Goal: Information Seeking & Learning: Learn about a topic

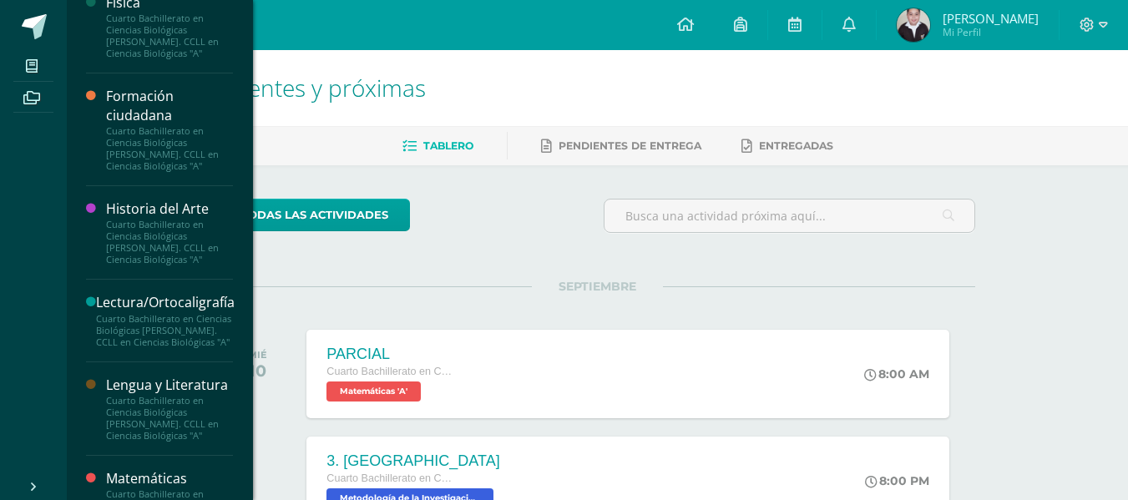
scroll to position [728, 0]
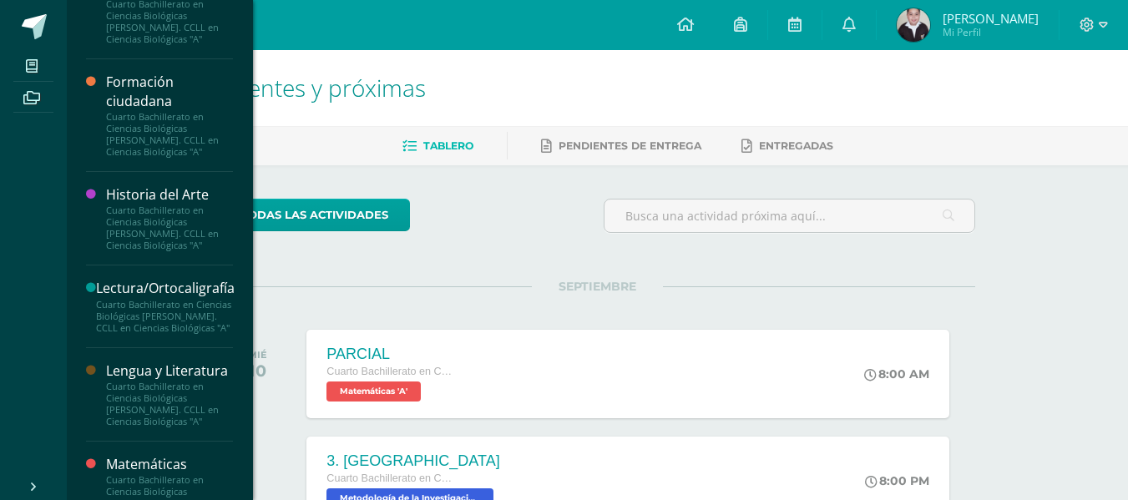
click at [159, 367] on div "Lengua y Literatura" at bounding box center [169, 370] width 127 height 19
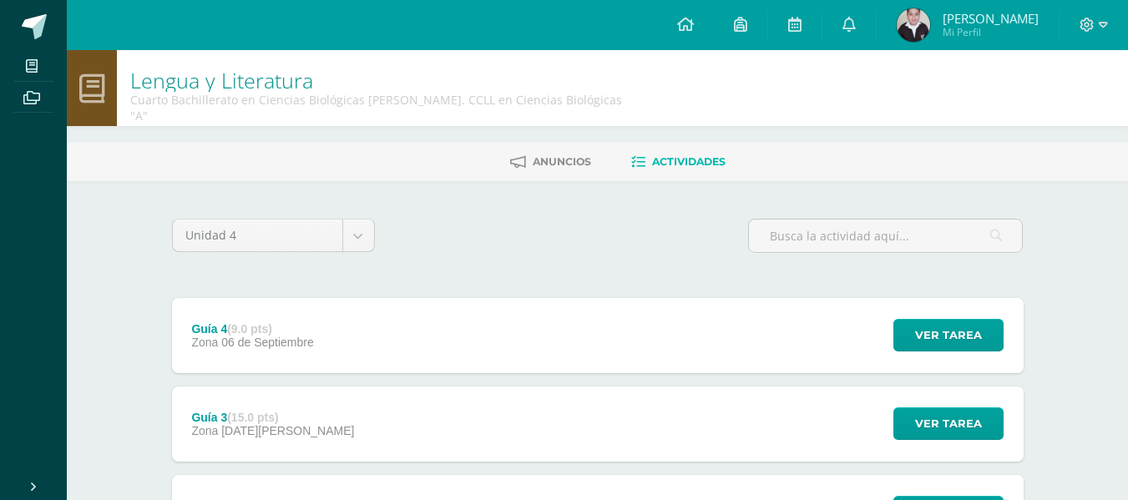
click at [538, 219] on div "Unidad 4 Unidad 1 Unidad 2 Unidad 3 Unidad 4" at bounding box center [597, 243] width 865 height 48
click at [904, 327] on button "Ver tarea" at bounding box center [948, 335] width 110 height 33
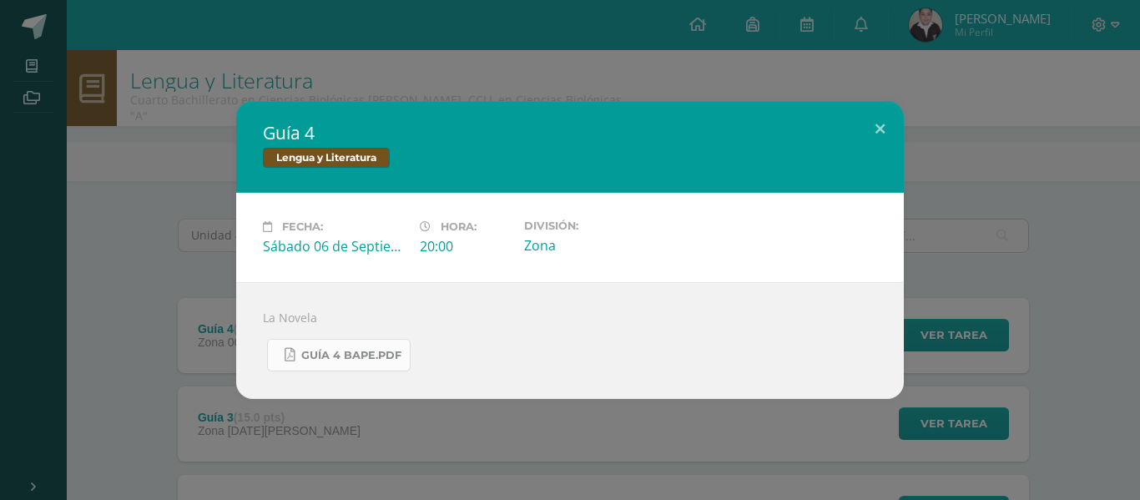
click at [367, 360] on span "Guía 4 BAPE.pdf" at bounding box center [351, 355] width 100 height 13
click at [170, 192] on div "Guía 4 Lengua y Literatura Fecha: Sábado 06 de Septiembre Hora: 20:00 División:…" at bounding box center [570, 250] width 1127 height 298
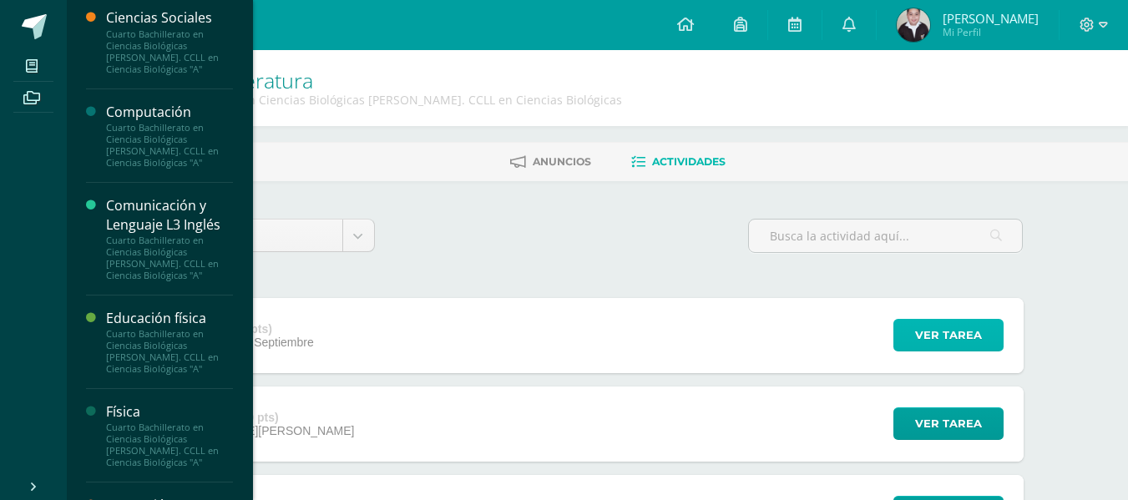
scroll to position [333, 0]
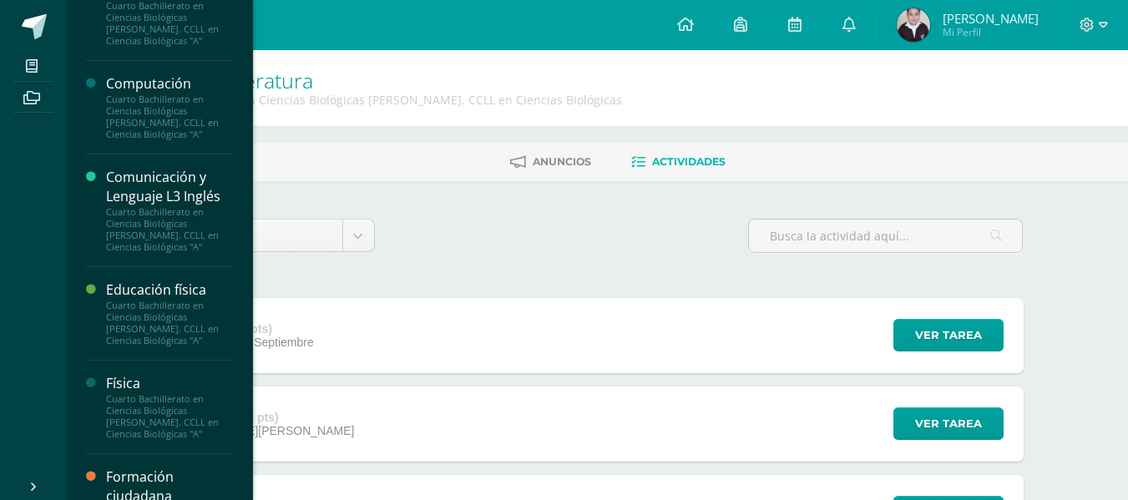
click at [157, 183] on div "Comunicación y Lenguaje L3 Inglés" at bounding box center [169, 187] width 127 height 38
